Goal: Task Accomplishment & Management: Manage account settings

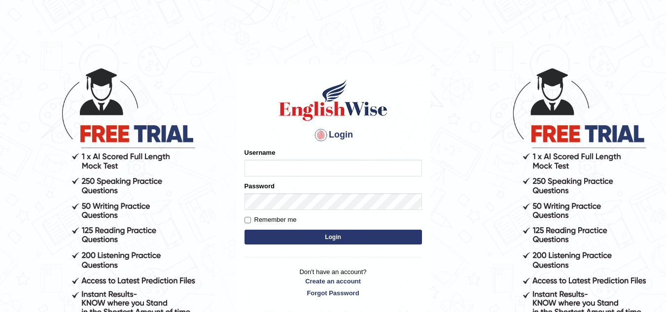
click at [276, 167] on input "Username" at bounding box center [332, 168] width 177 height 17
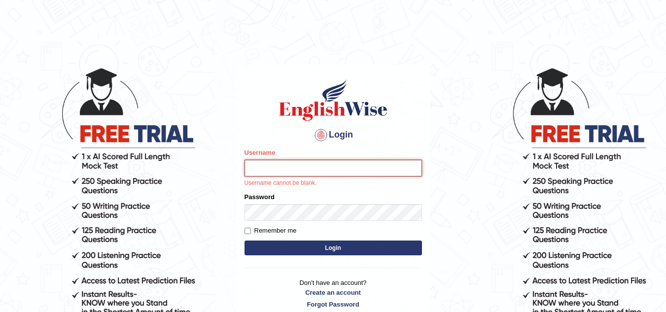
type input "sk_247289"
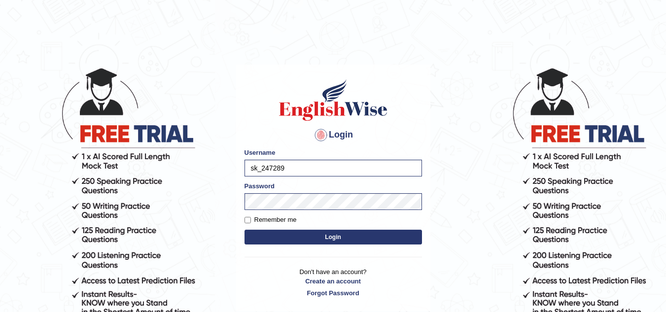
click at [332, 235] on button "Login" at bounding box center [332, 237] width 177 height 15
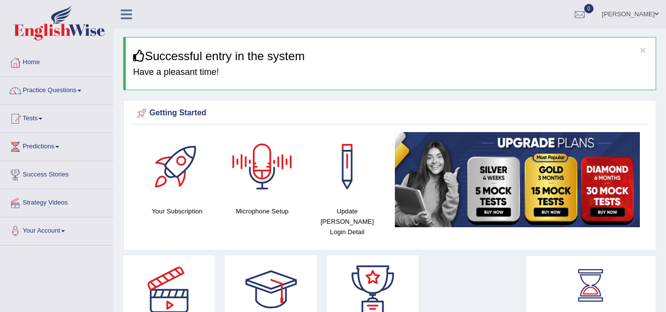
click at [181, 113] on div "Getting Started" at bounding box center [390, 113] width 510 height 15
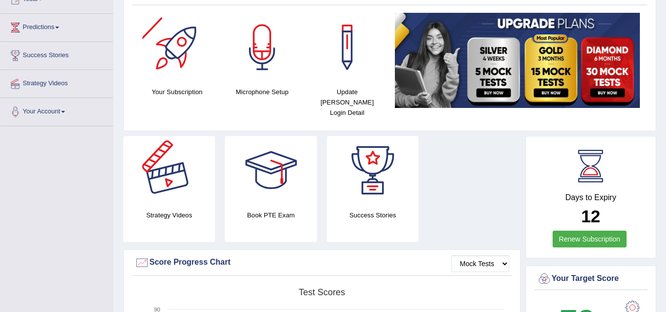
scroll to position [120, 0]
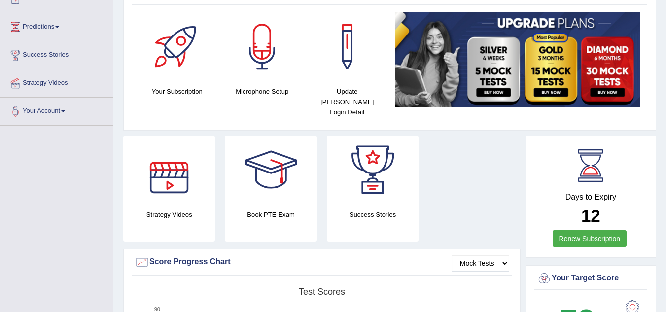
click at [173, 83] on div "Your Subscription" at bounding box center [176, 54] width 75 height 84
click at [175, 53] on div at bounding box center [176, 46] width 69 height 69
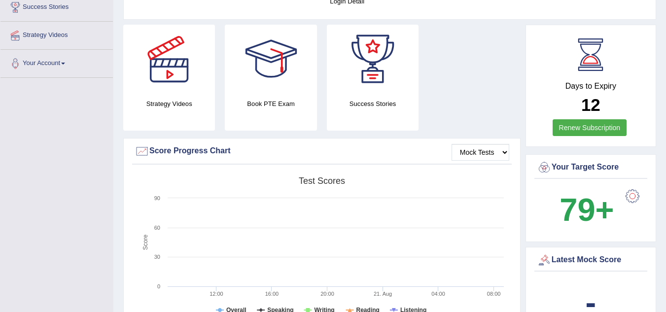
scroll to position [168, 0]
click at [495, 143] on select "Mock Tests" at bounding box center [480, 151] width 58 height 17
click at [483, 171] on rect at bounding box center [322, 247] width 374 height 153
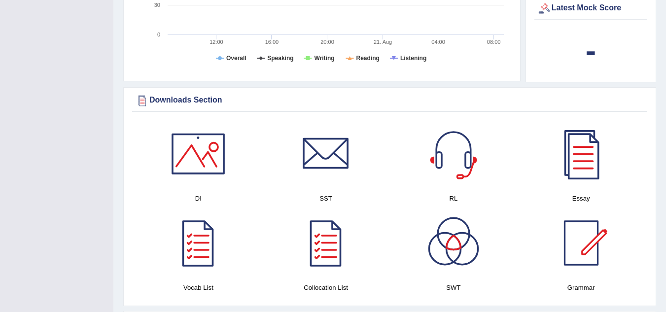
scroll to position [420, 0]
